Goal: Transaction & Acquisition: Purchase product/service

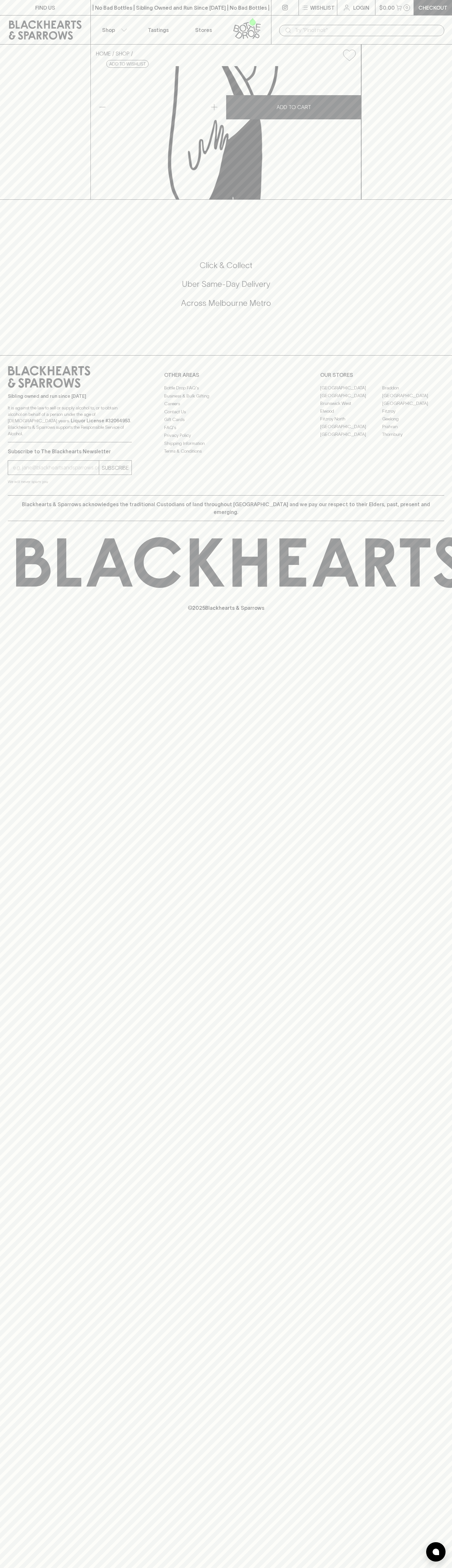
click at [322, 25] on div "​" at bounding box center [361, 30] width 165 height 12
click at [428, 495] on div "Sibling owned and run since [DATE] It is against the law to sell or supply alco…" at bounding box center [226, 425] width 452 height 140
click at [63, 1567] on html "FIND US | No Bad Bottles | Sibling Owned and Run Since [DATE] | No Bad Bottles …" at bounding box center [226, 784] width 452 height 1568
click at [21, 869] on div "FIND US | No Bad Bottles | Sibling Owned and Run Since [DATE] | No Bad Bottles …" at bounding box center [226, 784] width 452 height 1568
